Goal: Download file/media

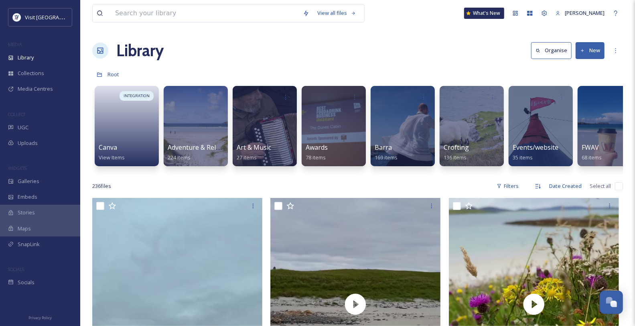
scroll to position [565, 0]
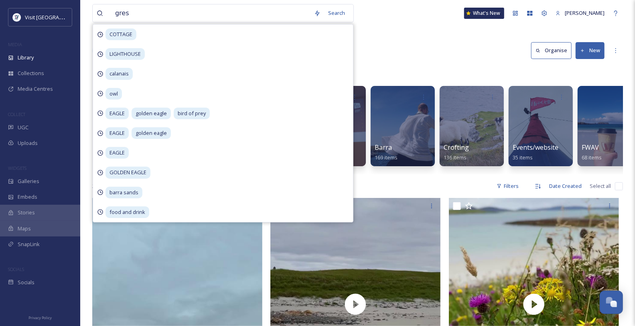
type input "[PERSON_NAME]"
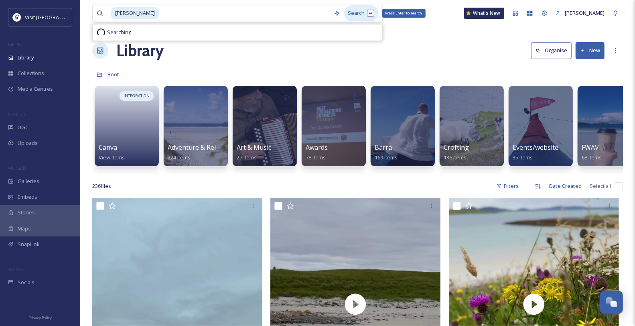
click at [344, 15] on div "Search Press Enter to search" at bounding box center [361, 13] width 34 height 16
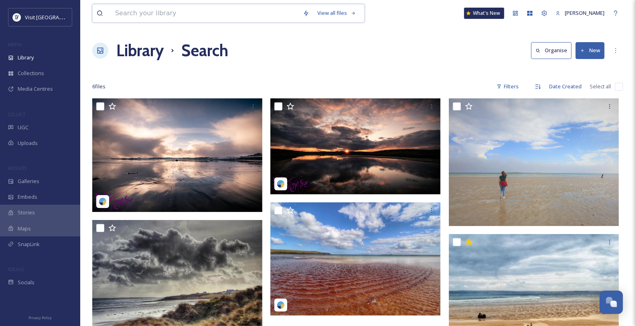
click at [174, 15] on input at bounding box center [205, 13] width 188 height 18
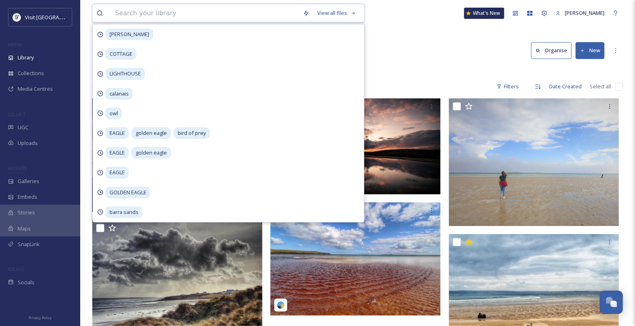
click at [193, 14] on input at bounding box center [205, 13] width 188 height 18
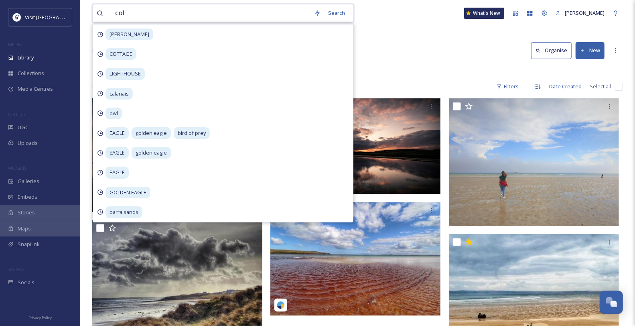
type input "coll"
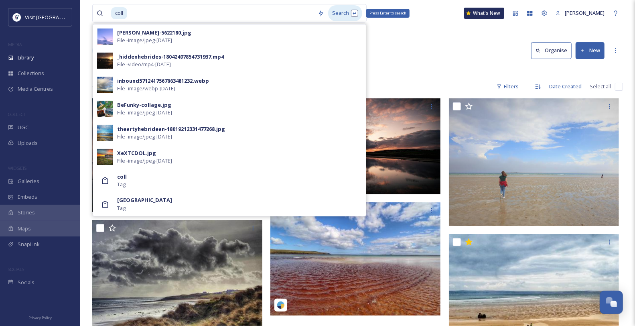
click at [343, 12] on div "Search Press Enter to search" at bounding box center [345, 13] width 34 height 16
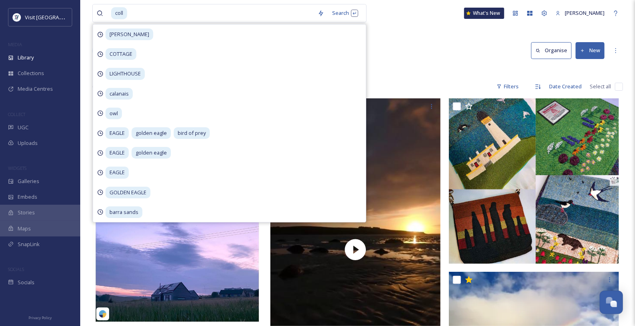
click at [429, 54] on div "Library Search Organise New" at bounding box center [357, 51] width 531 height 24
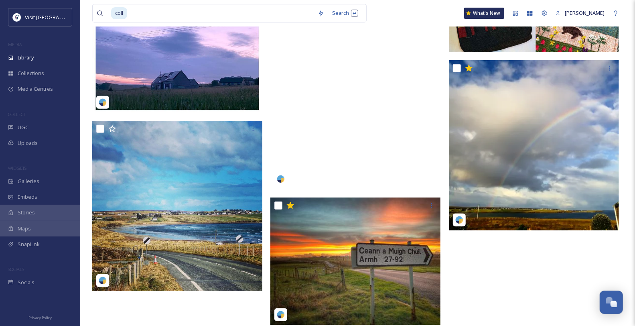
scroll to position [236, 0]
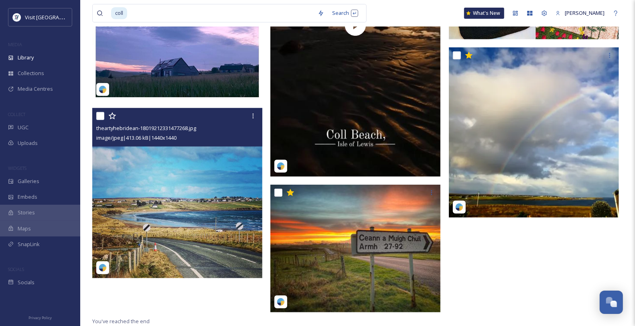
click at [247, 137] on div "image/jpeg | 413.06 kB | 1440 x 1440" at bounding box center [178, 138] width 164 height 10
click at [237, 146] on div "theartyhebridean-18019212331477268.jpg image/jpeg | 413.06 kB | 1440 x 1440" at bounding box center [177, 127] width 170 height 39
click at [211, 166] on img at bounding box center [177, 193] width 170 height 170
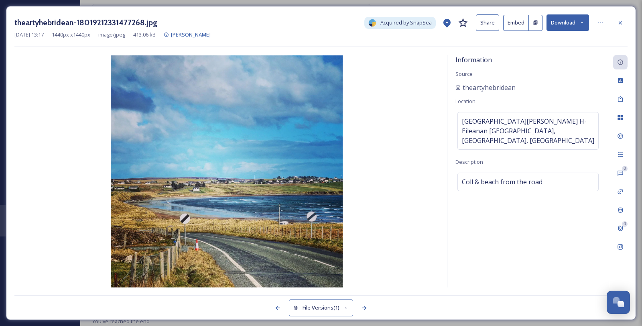
click at [586, 24] on button "Download" at bounding box center [567, 22] width 43 height 16
click at [597, 23] on icon at bounding box center [600, 23] width 6 height 6
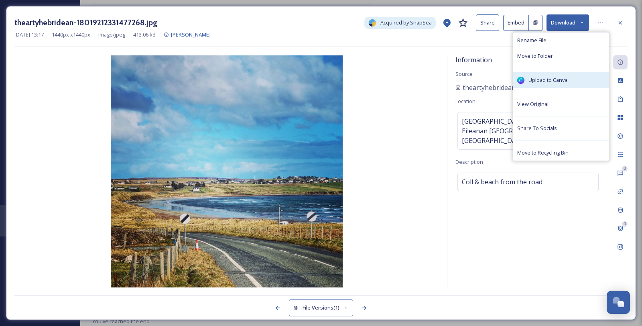
click at [544, 84] on span "Upload to Canva" at bounding box center [547, 80] width 39 height 8
click at [583, 20] on button "Download" at bounding box center [567, 22] width 43 height 16
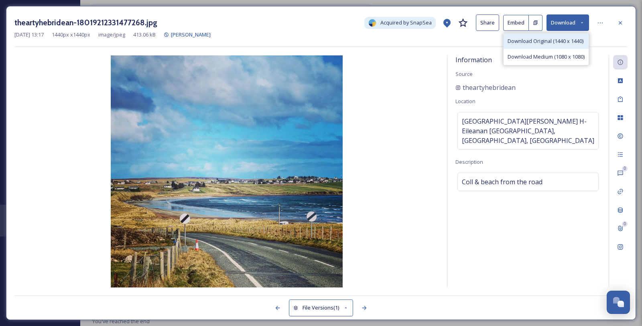
click at [528, 45] on span "Download Original (1440 x 1440)" at bounding box center [546, 41] width 76 height 8
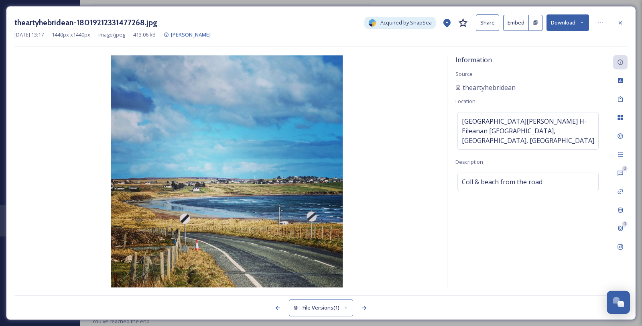
click at [620, 20] on icon at bounding box center [620, 23] width 6 height 6
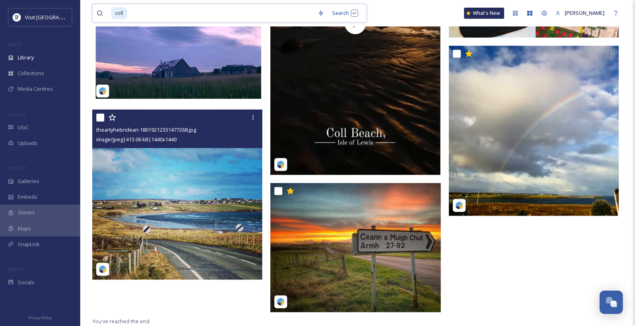
click at [150, 12] on input at bounding box center [221, 13] width 186 height 18
type input "c"
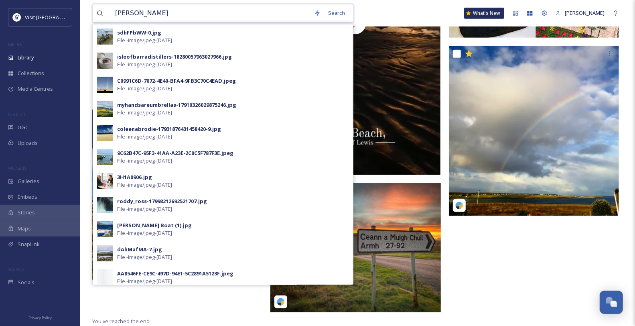
type input "[PERSON_NAME]"
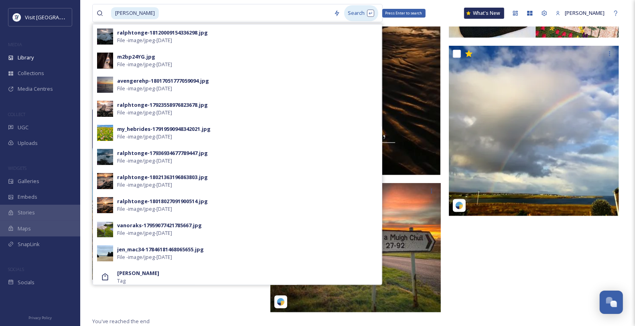
click at [347, 16] on div "Search Press Enter to search" at bounding box center [361, 13] width 34 height 16
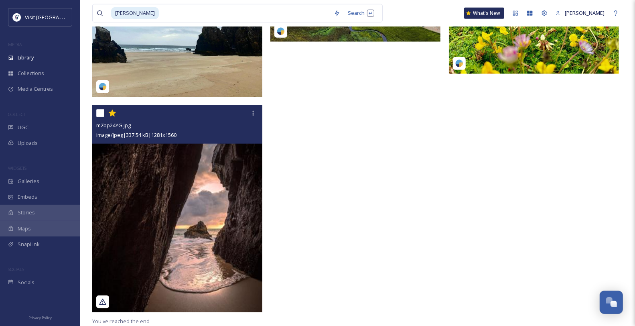
click at [201, 176] on img at bounding box center [177, 208] width 170 height 207
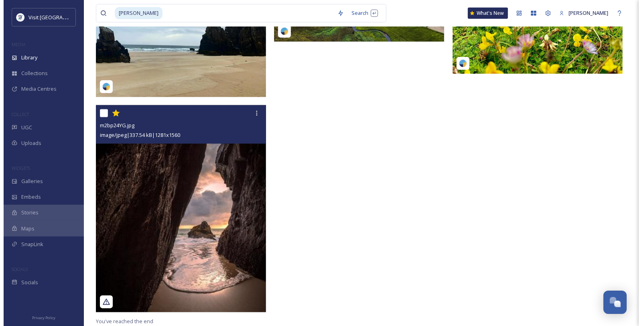
scroll to position [192, 0]
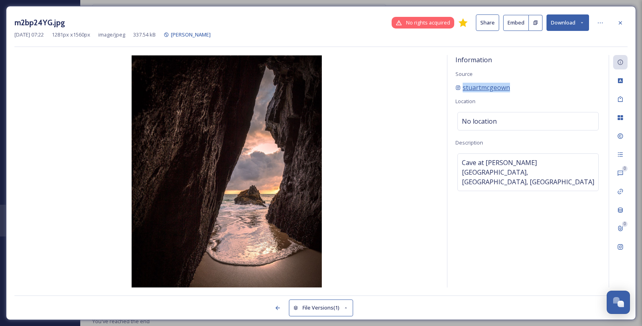
drag, startPoint x: 520, startPoint y: 94, endPoint x: 463, endPoint y: 97, distance: 56.6
click at [463, 92] on div "stuartmcgeown" at bounding box center [527, 88] width 145 height 10
copy span "stuartmcgeown"
click at [583, 20] on icon at bounding box center [581, 22] width 5 height 5
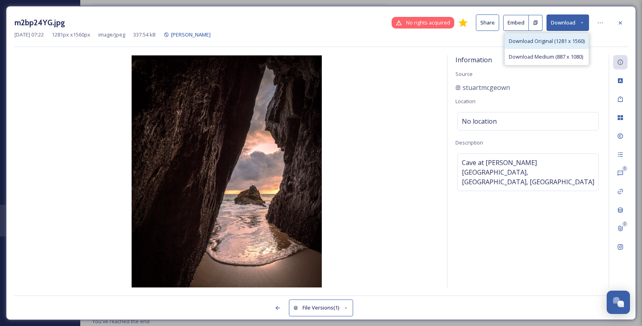
click at [543, 45] on span "Download Original (1281 x 1560)" at bounding box center [547, 41] width 76 height 8
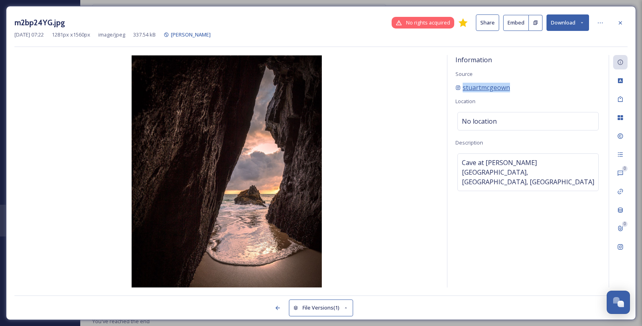
drag, startPoint x: 530, startPoint y: 97, endPoint x: 464, endPoint y: 96, distance: 65.8
click at [463, 92] on div "stuartmcgeown" at bounding box center [527, 88] width 145 height 10
copy span "stuartmcgeown"
